Goal: Task Accomplishment & Management: Use online tool/utility

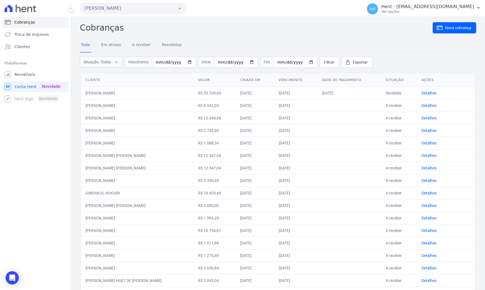
scroll to position [45, 0]
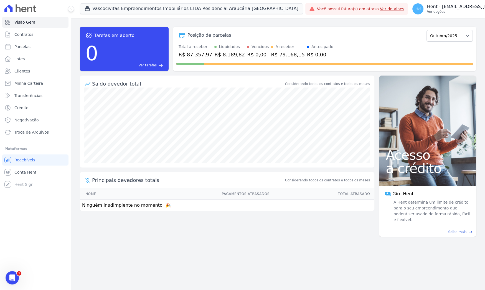
click at [446, 12] on p "Ver opções" at bounding box center [473, 11] width 93 height 4
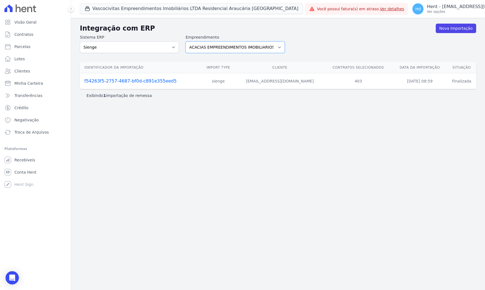
click at [211, 47] on select "ACACIAS EMPREENDIMENTOS IMOBILIARIOS SPE LTDA Acaiá Residencial ACQUA 8 PELOTAS…" at bounding box center [235, 47] width 99 height 12
select select "05bd0f70-ec4c-4cce-bf36-bee70196b502"
click at [186, 41] on select "ACACIAS EMPREENDIMENTOS IMOBILIARIOS SPE LTDA Acaiá Residencial ACQUA 8 PELOTAS…" at bounding box center [235, 47] width 99 height 12
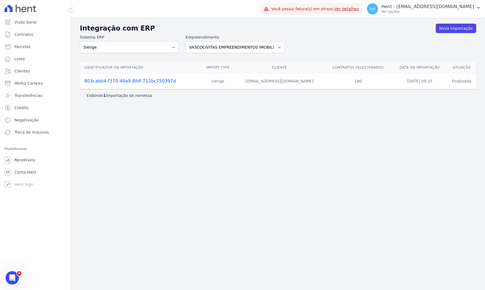
click at [158, 80] on link "803cabb4-f370-49a9-8fdf-712bc750397d" at bounding box center [130, 80] width 92 height 5
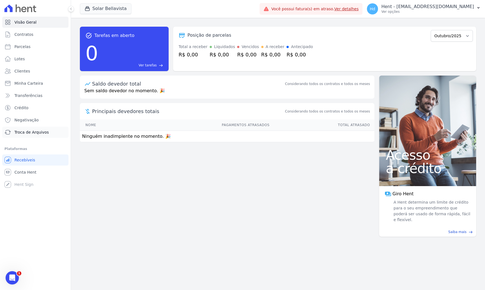
click at [32, 130] on span "Troca de Arquivos" at bounding box center [31, 132] width 34 height 6
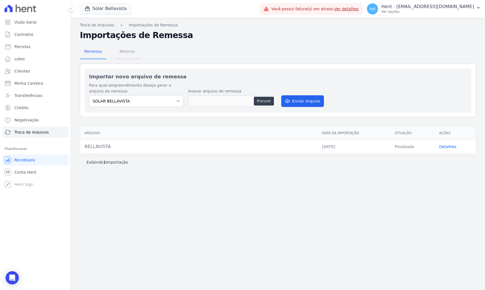
click at [131, 51] on span "Retorno" at bounding box center [127, 51] width 22 height 11
